Goal: Task Accomplishment & Management: Use online tool/utility

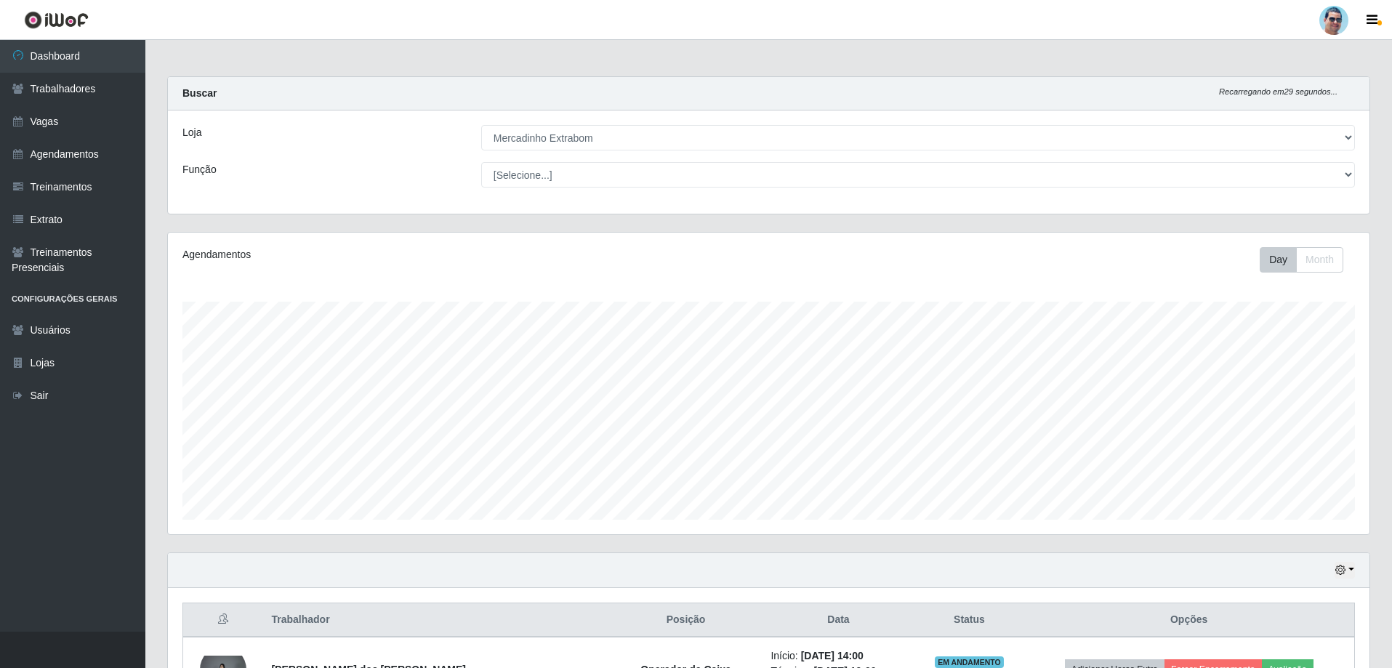
select select "175"
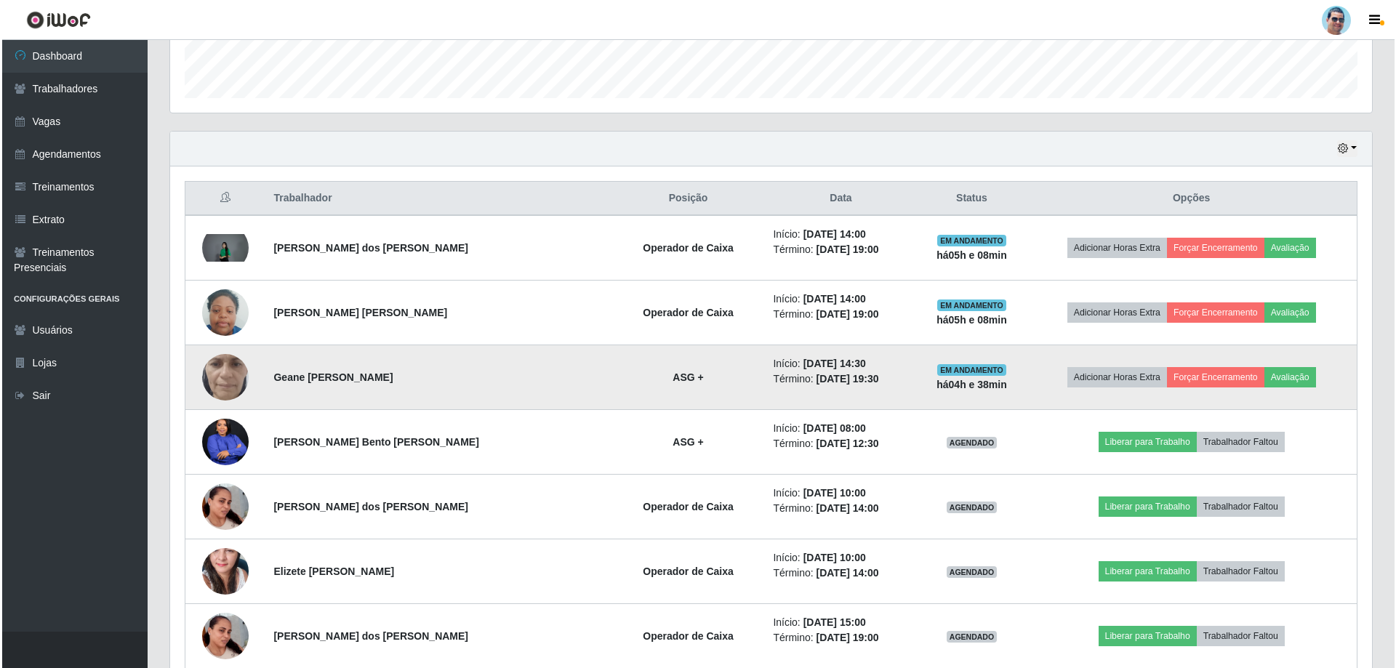
scroll to position [445, 0]
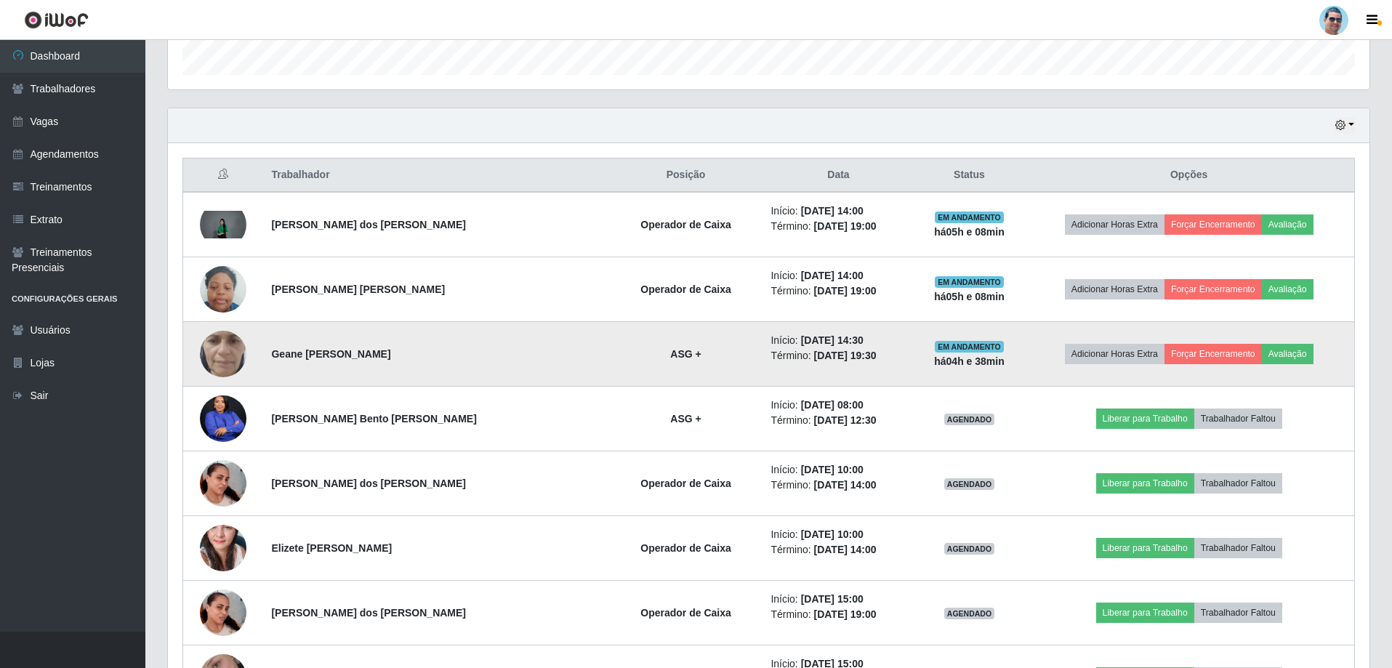
click at [201, 363] on td at bounding box center [223, 354] width 80 height 65
click at [226, 360] on img at bounding box center [223, 353] width 47 height 103
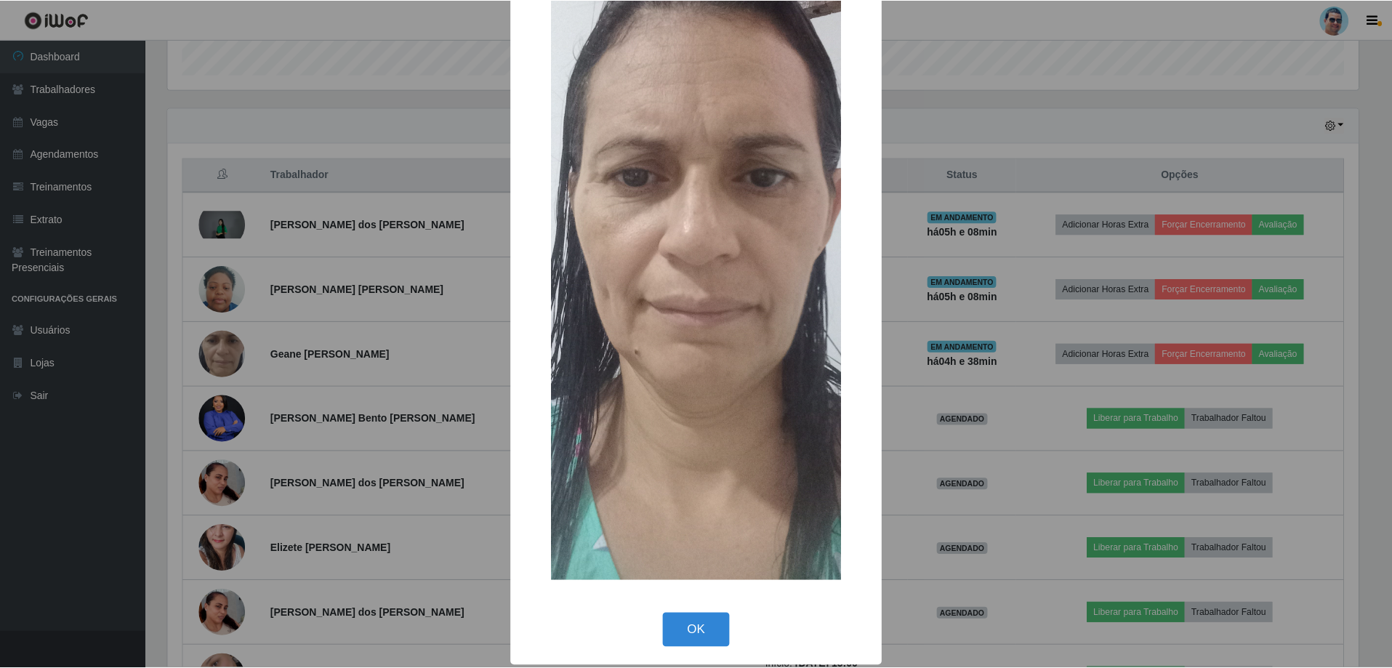
scroll to position [105, 0]
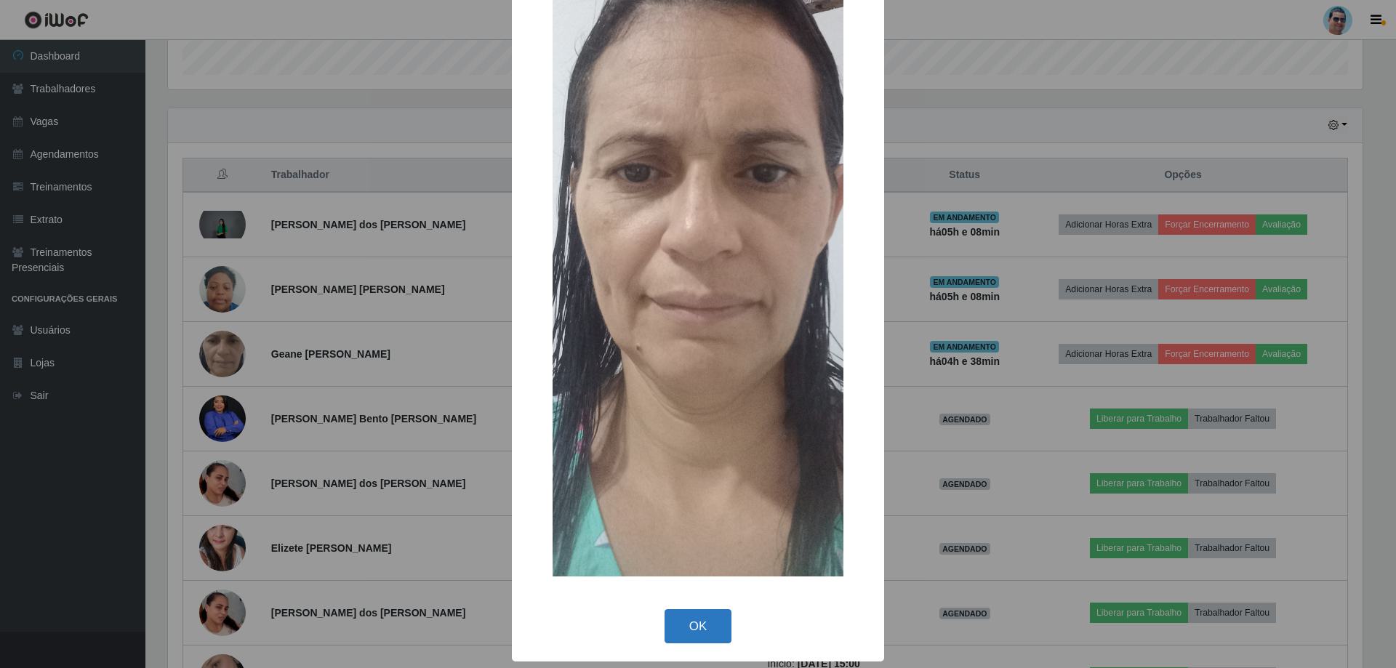
click at [680, 624] on button "OK" at bounding box center [699, 626] width 68 height 34
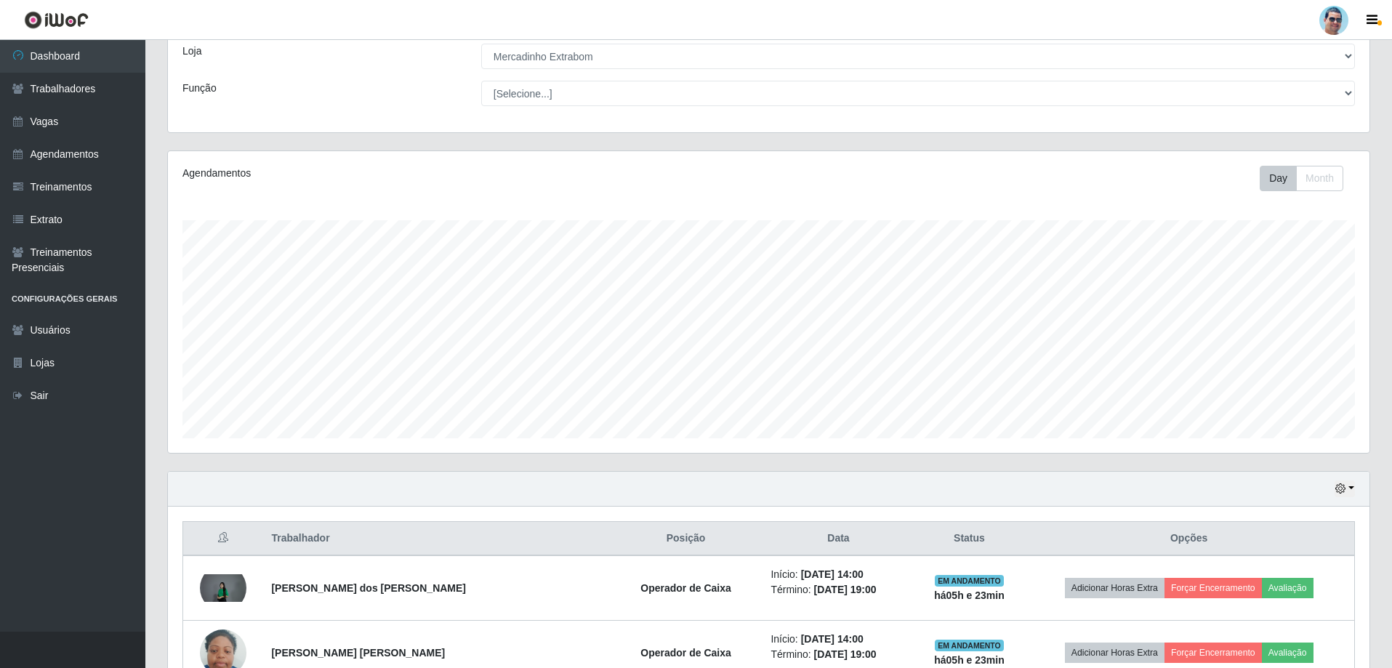
scroll to position [227, 0]
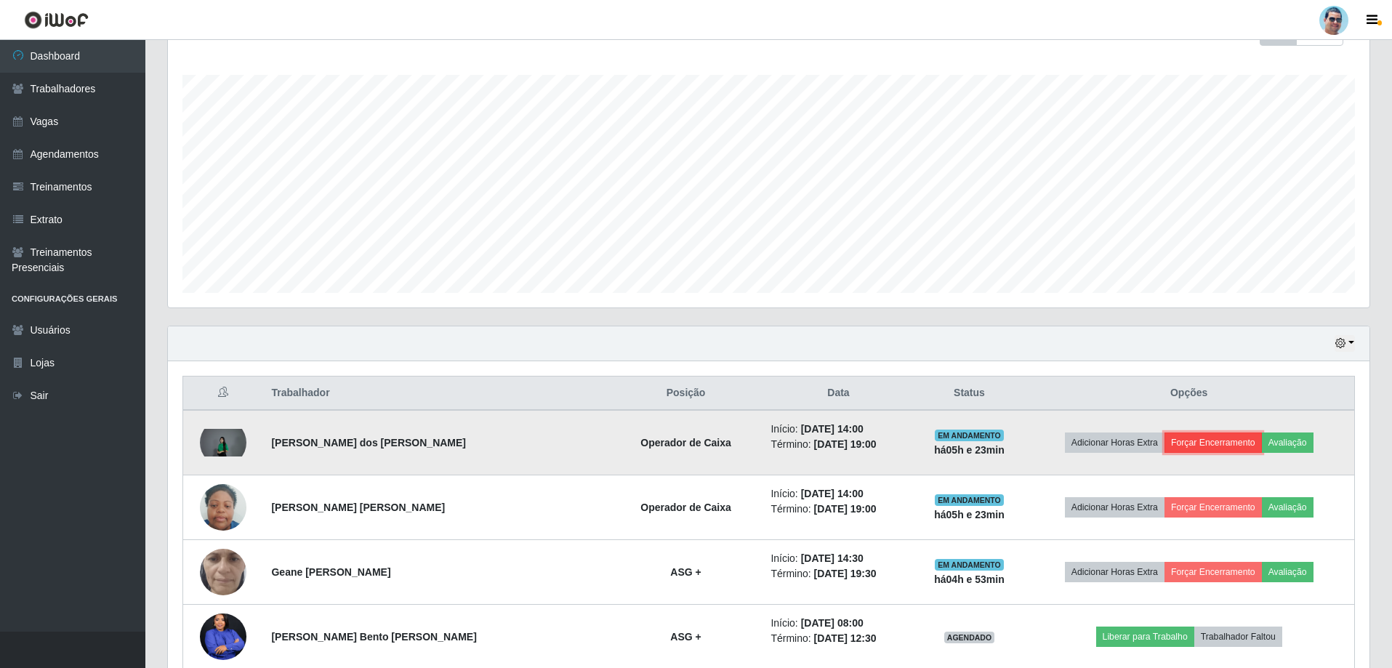
click at [1227, 441] on button "Forçar Encerramento" at bounding box center [1213, 443] width 97 height 20
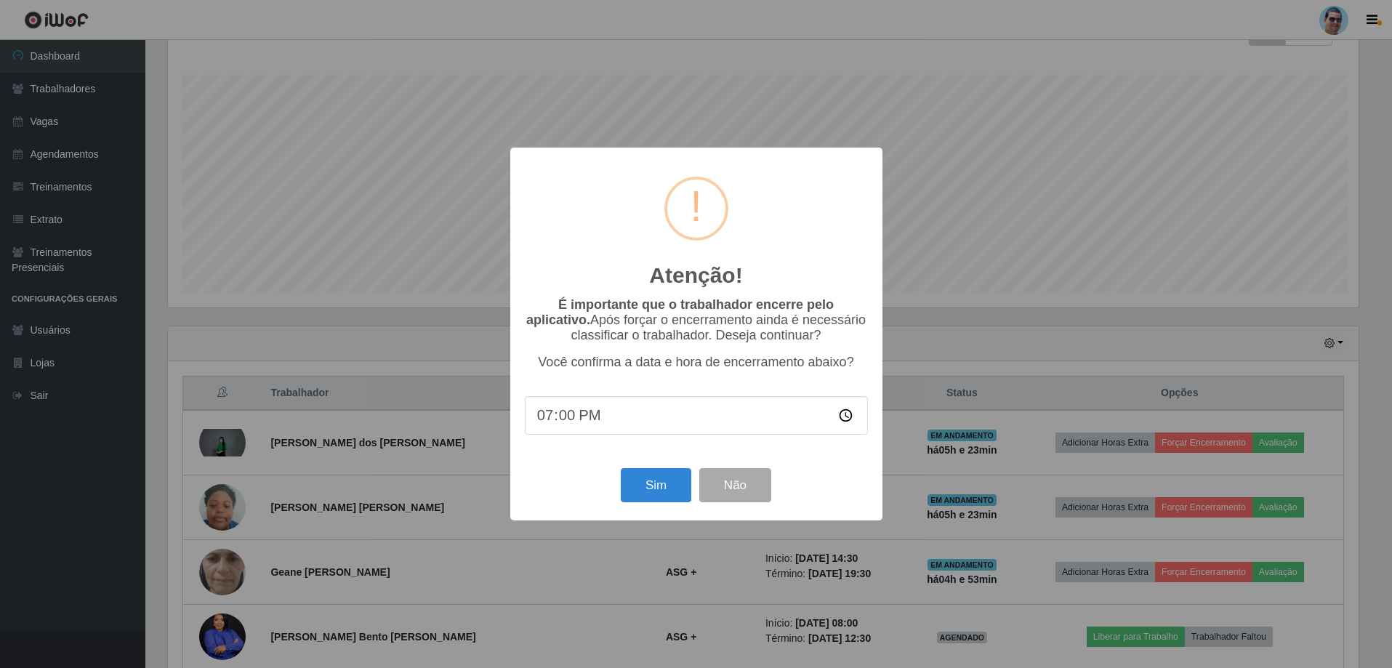
scroll to position [302, 1195]
click at [562, 421] on input "19:00" at bounding box center [697, 415] width 343 height 39
click at [563, 424] on input "19:00" at bounding box center [697, 415] width 343 height 39
type input "19:19"
click at [662, 485] on button "Sim" at bounding box center [657, 485] width 71 height 34
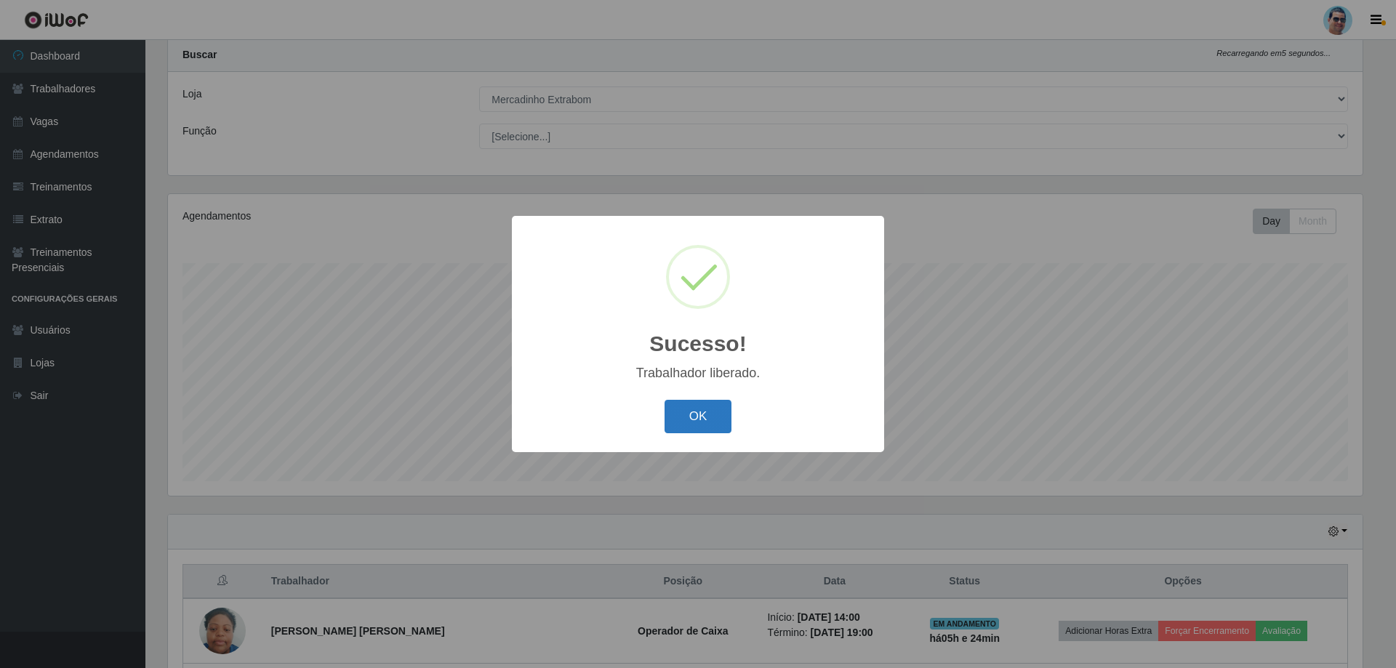
click at [702, 418] on button "OK" at bounding box center [699, 417] width 68 height 34
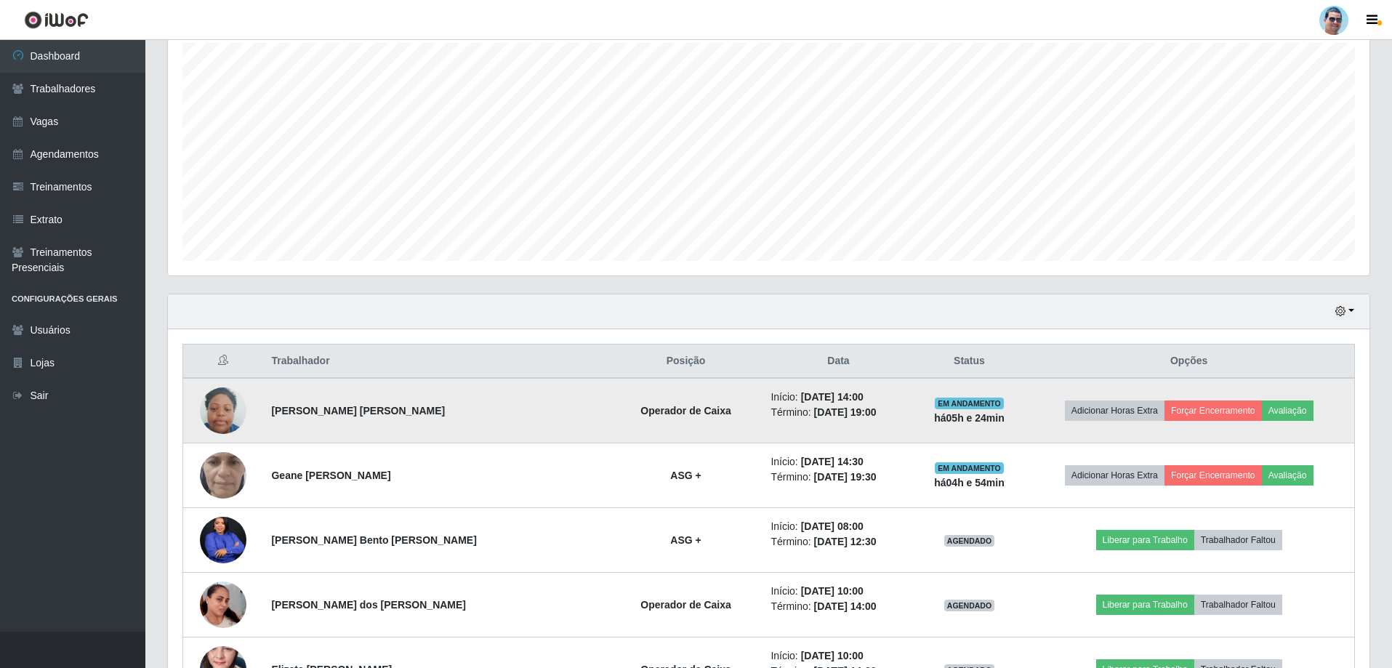
scroll to position [329, 0]
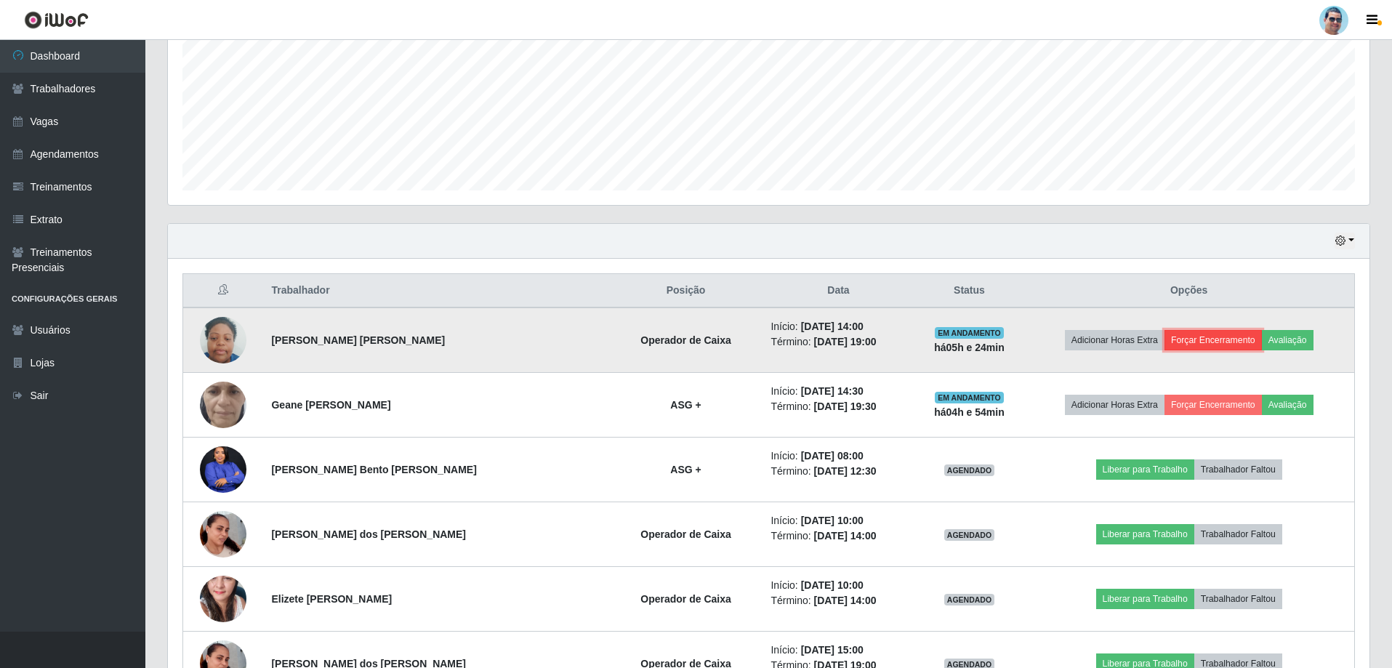
click at [1191, 337] on button "Forçar Encerramento" at bounding box center [1213, 340] width 97 height 20
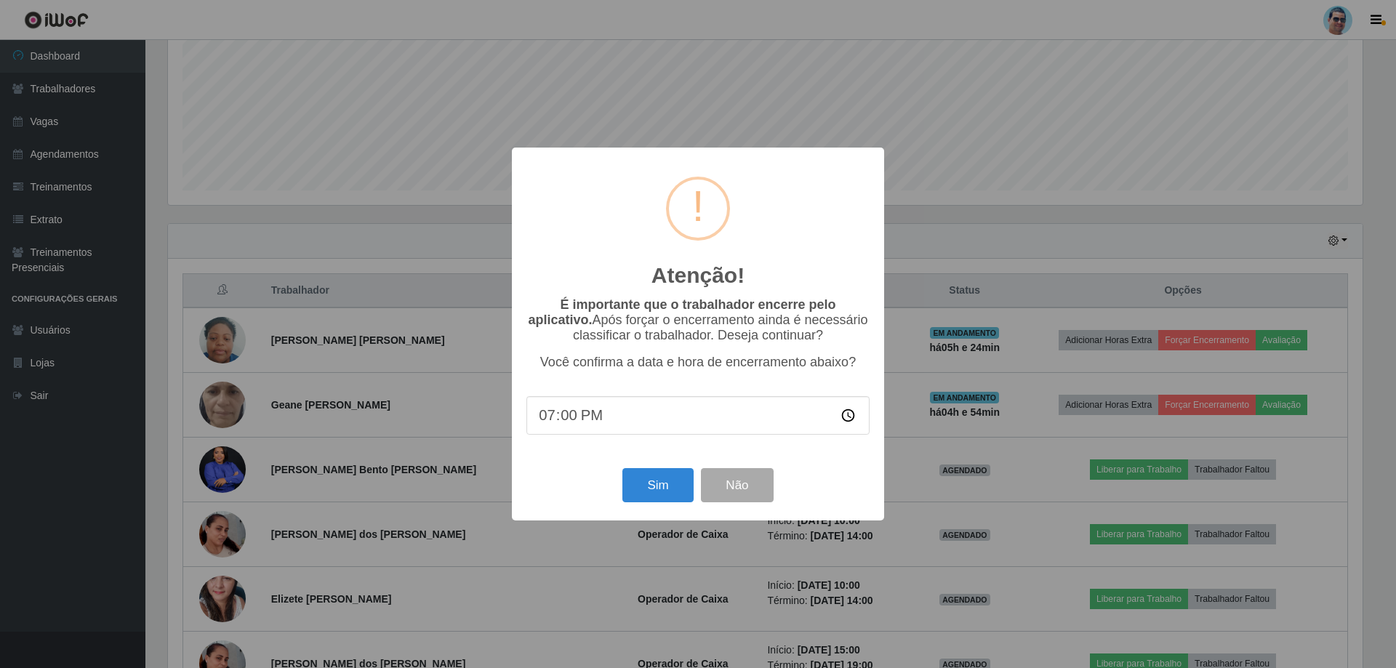
click at [567, 417] on input "19:00" at bounding box center [697, 415] width 343 height 39
type input "19:06"
click at [641, 487] on button "Sim" at bounding box center [657, 485] width 71 height 34
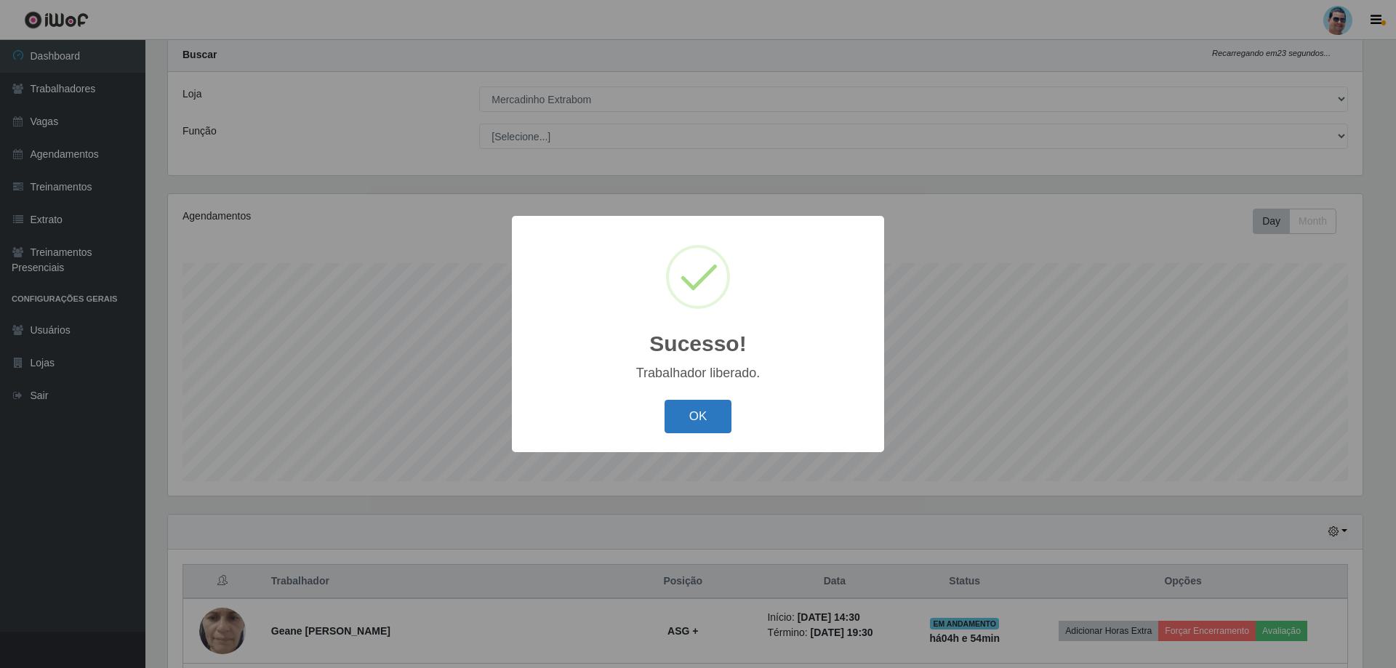
click at [708, 417] on button "OK" at bounding box center [699, 417] width 68 height 34
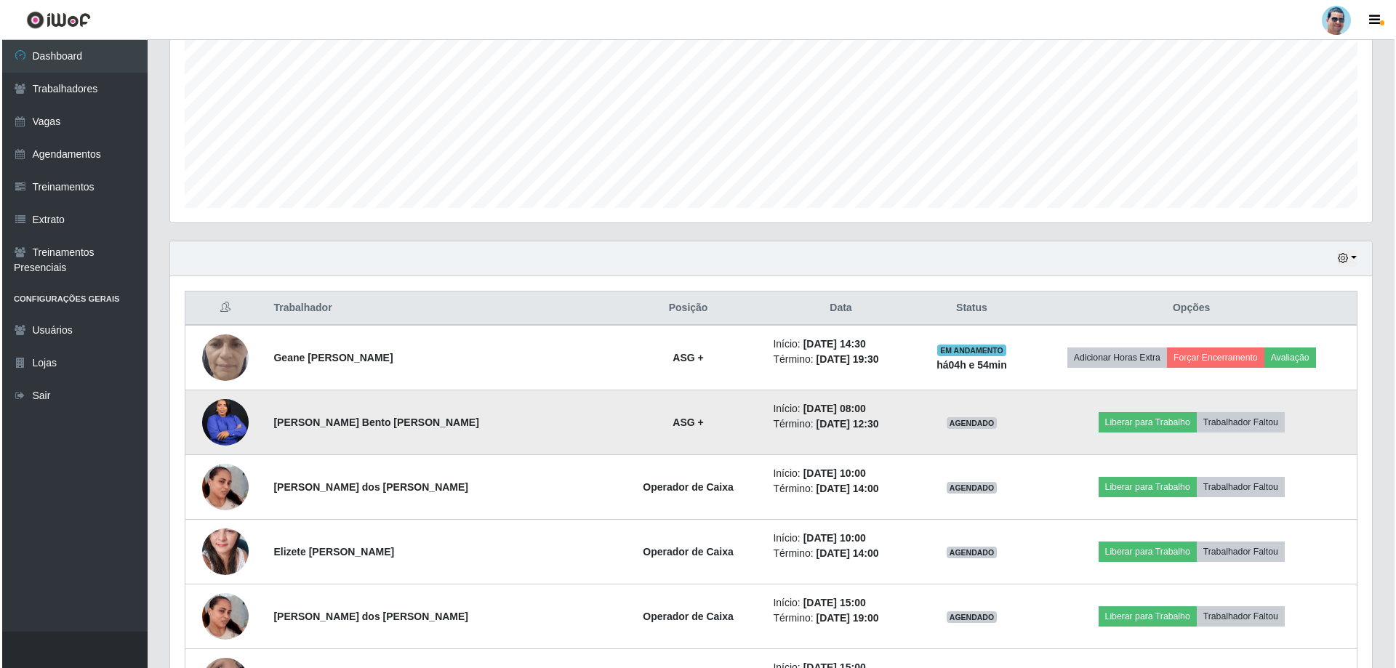
scroll to position [329, 0]
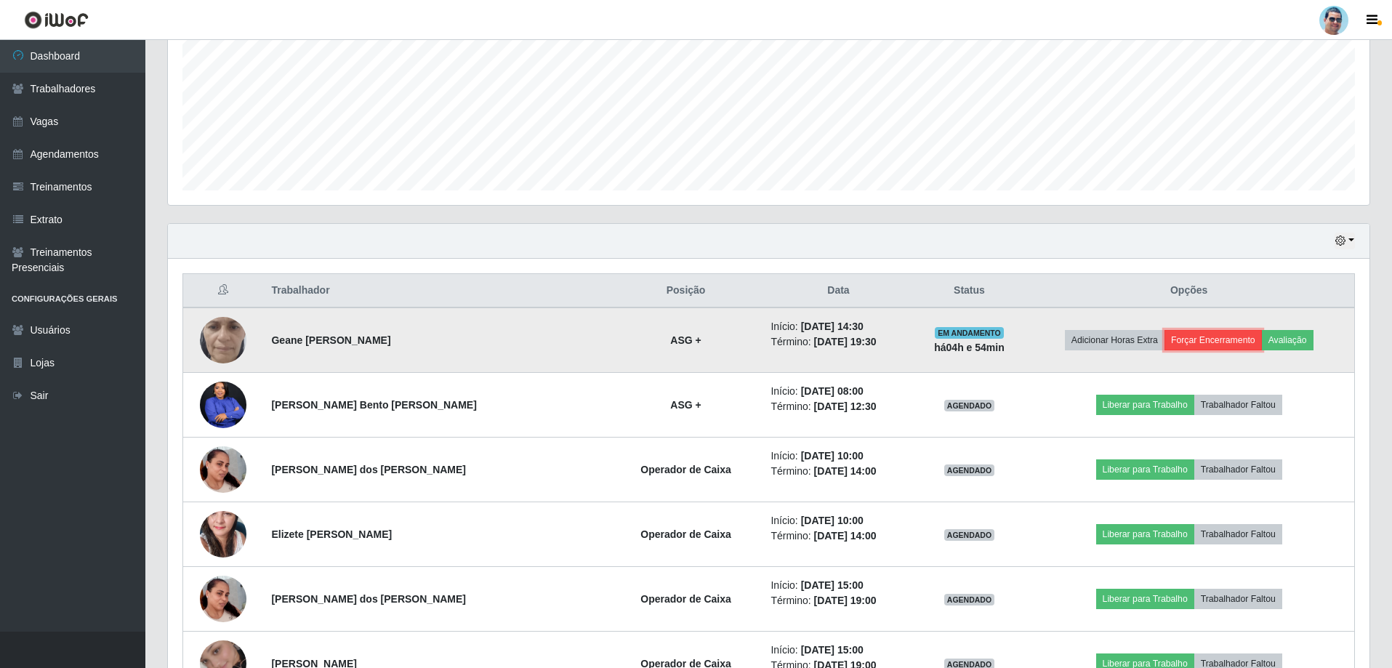
click at [1184, 335] on button "Forçar Encerramento" at bounding box center [1213, 340] width 97 height 20
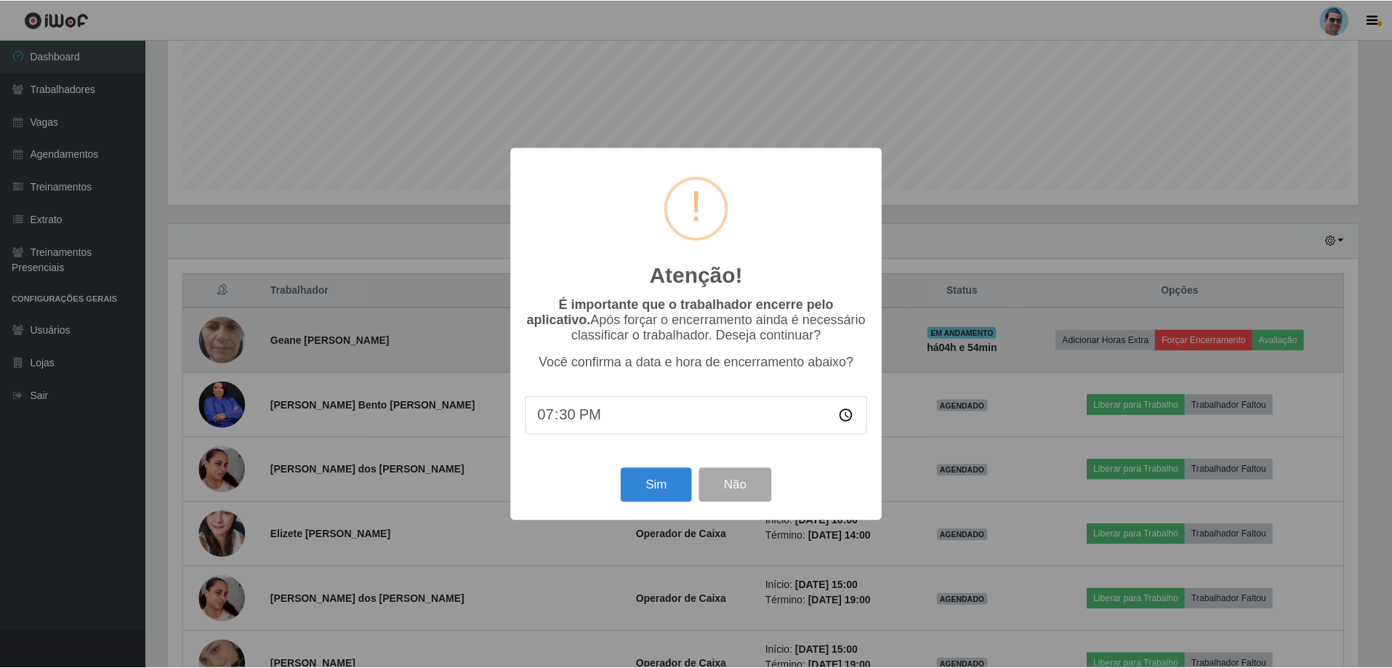
scroll to position [302, 1195]
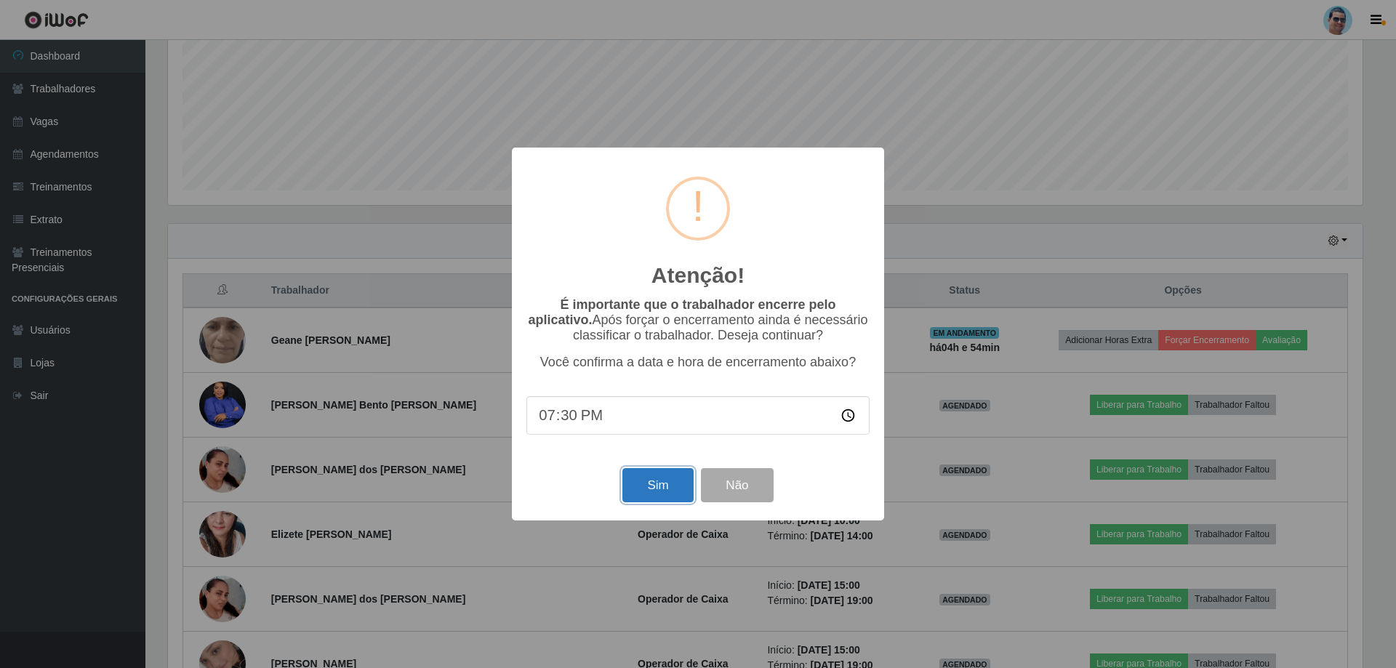
click at [653, 486] on button "Sim" at bounding box center [657, 485] width 71 height 34
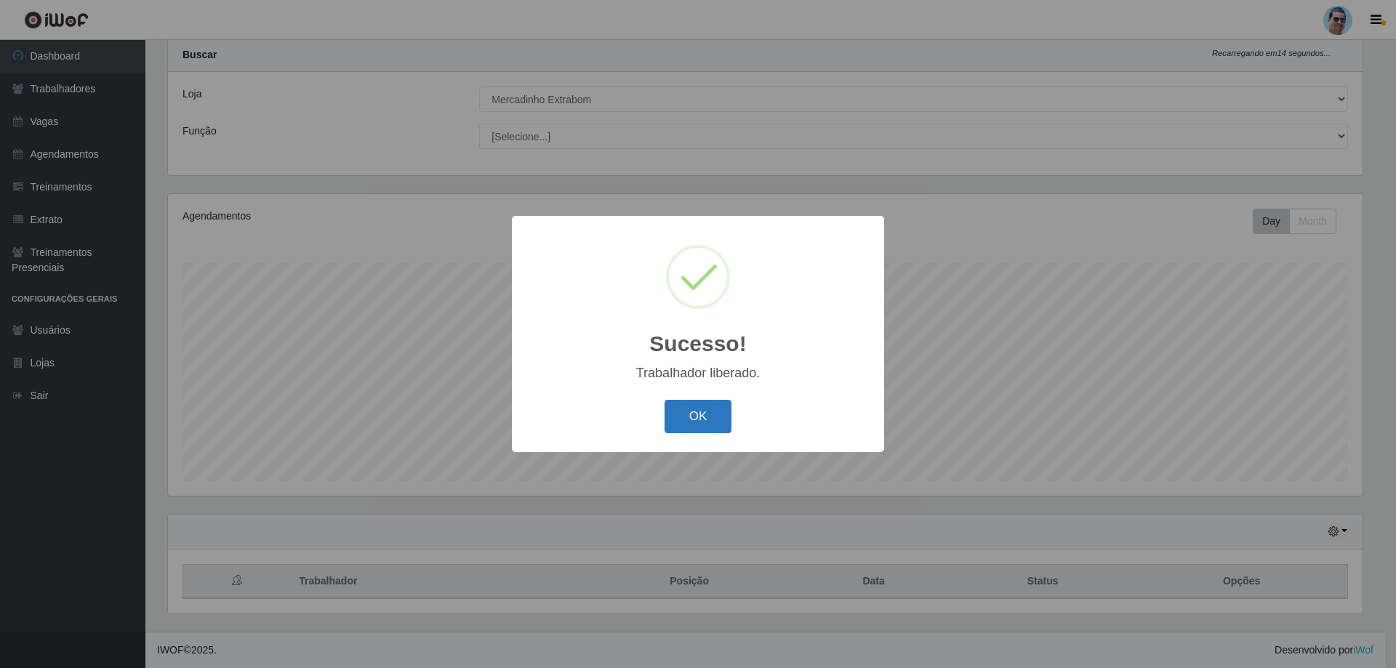
click at [672, 424] on button "OK" at bounding box center [699, 417] width 68 height 34
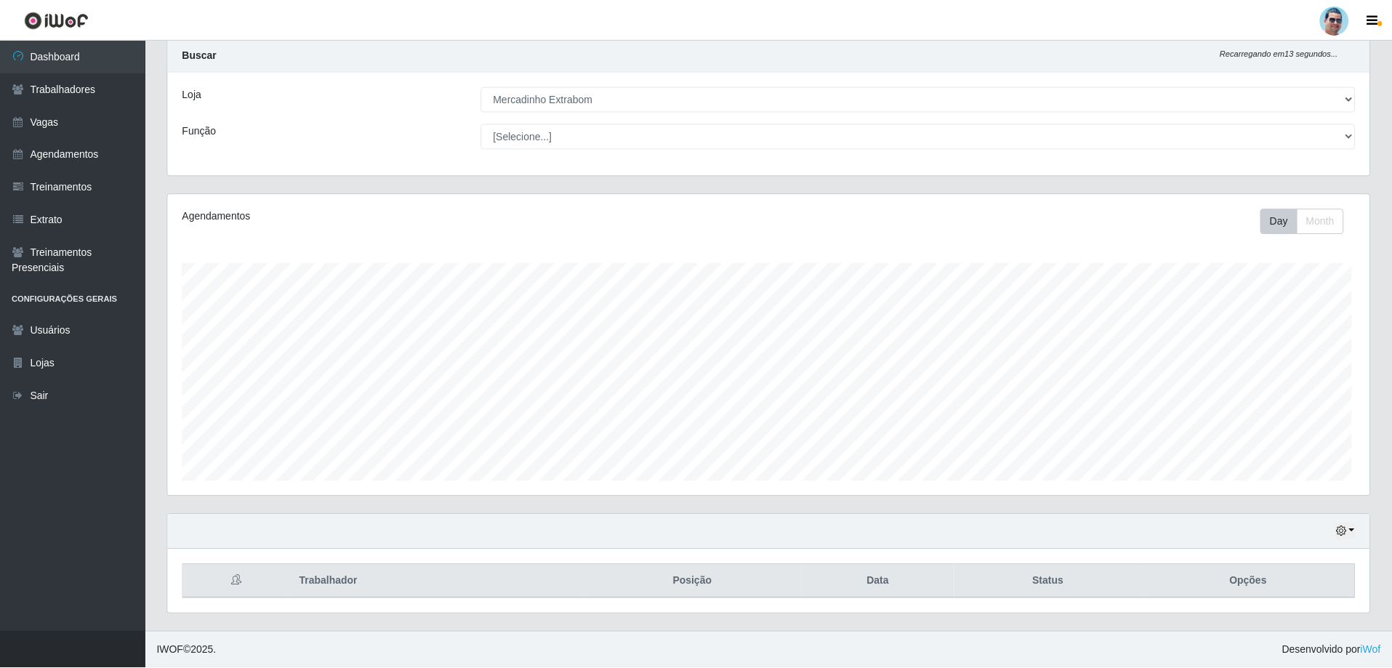
scroll to position [302, 1202]
